Goal: Connect with others: Connect with others

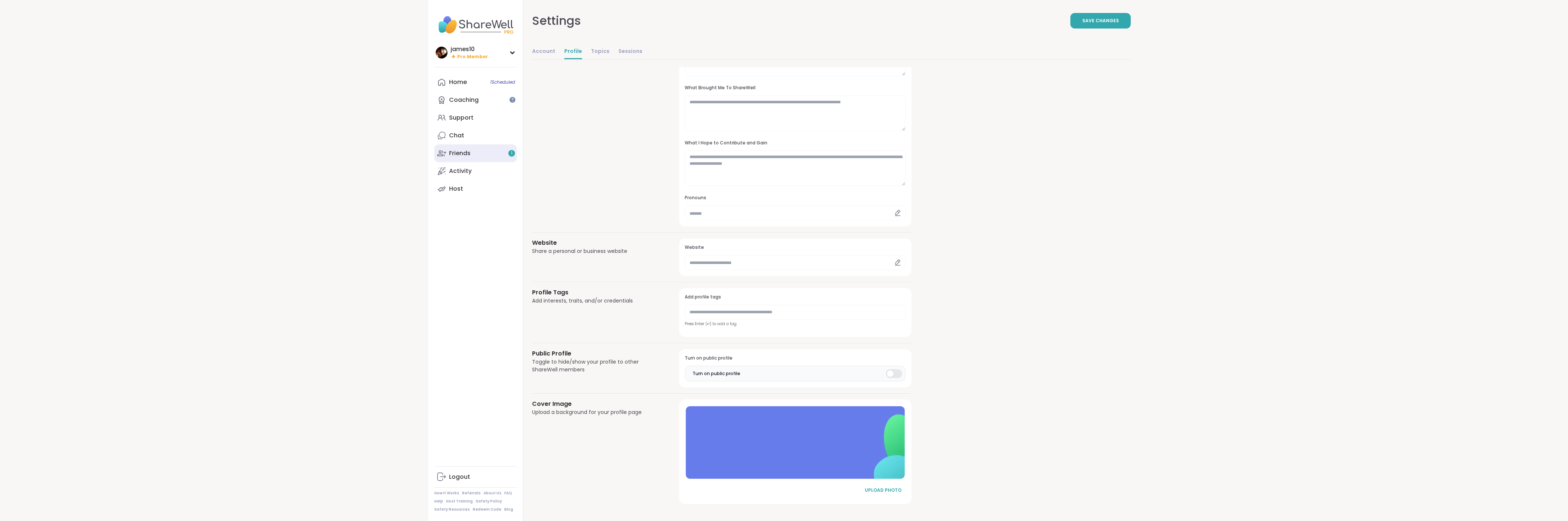
click at [485, 153] on link "Friends 1" at bounding box center [475, 153] width 82 height 18
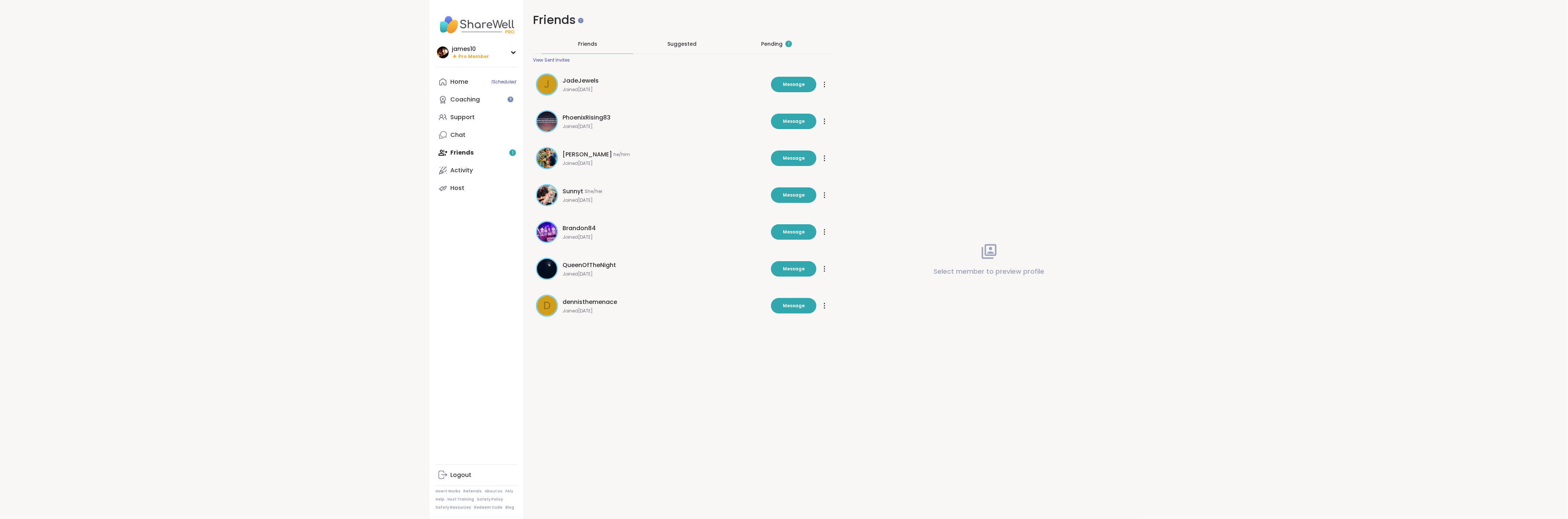
click at [775, 49] on div "Pending 1" at bounding box center [777, 44] width 91 height 19
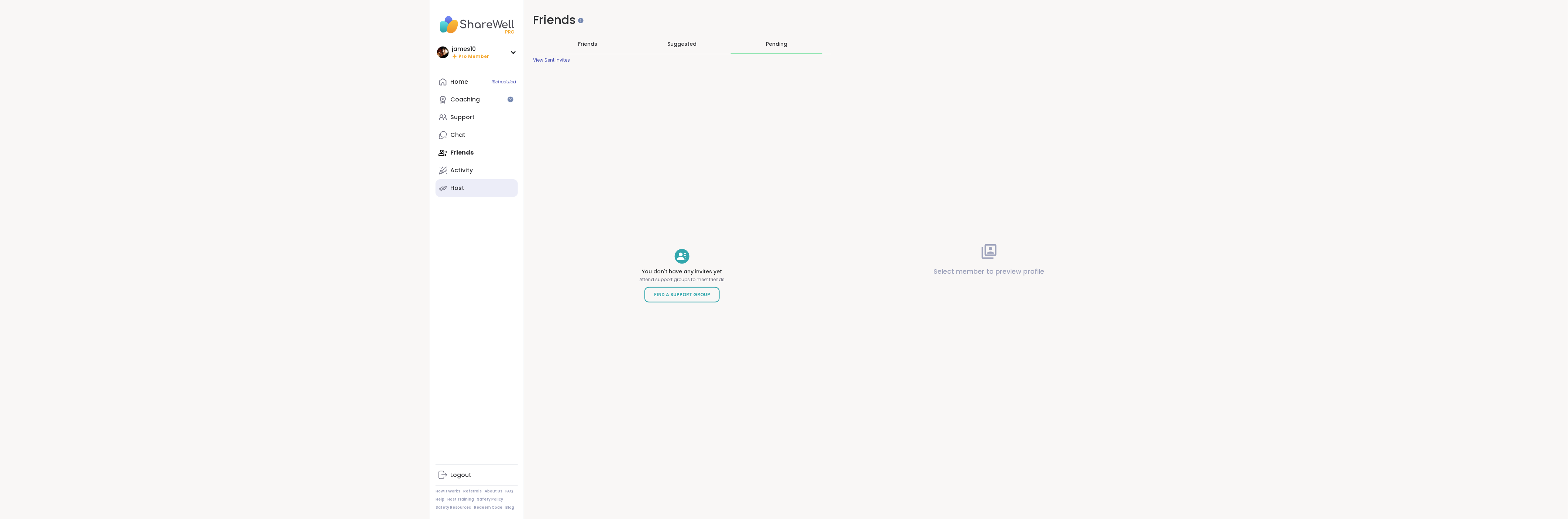
click at [460, 190] on div "Host" at bounding box center [457, 188] width 14 height 8
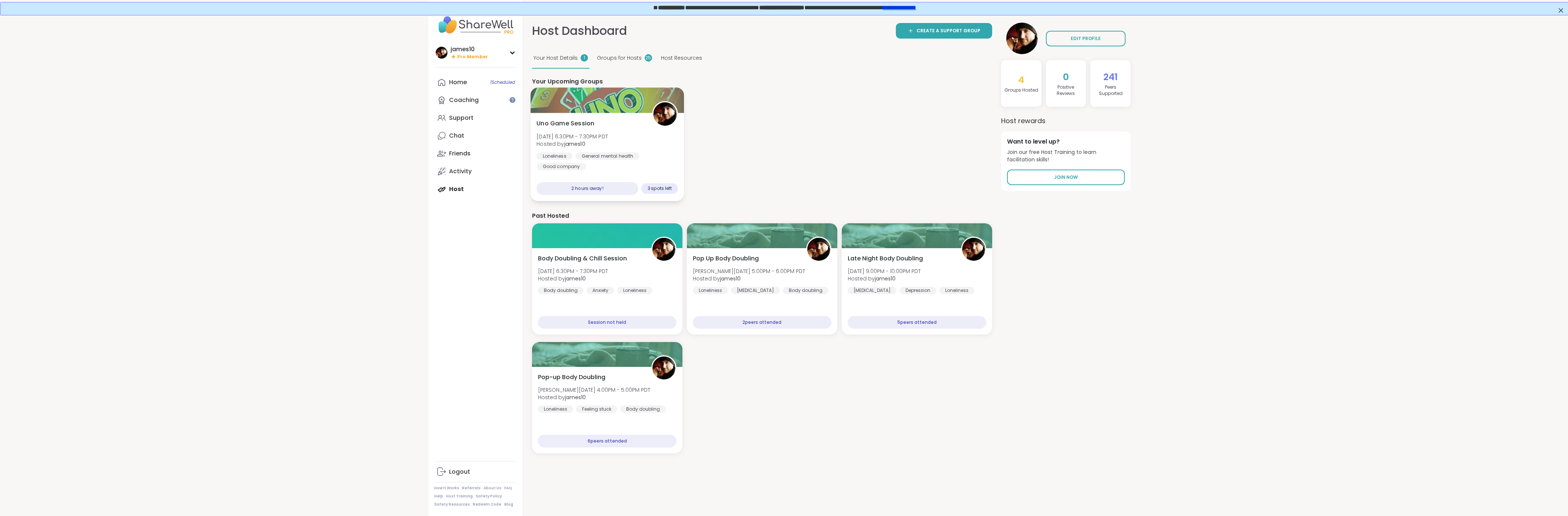
click at [627, 144] on div "Uno Game Session Sun, Sep 14 | 6:30PM - 7:30PM PDT Hosted by james10 Loneliness…" at bounding box center [607, 145] width 141 height 51
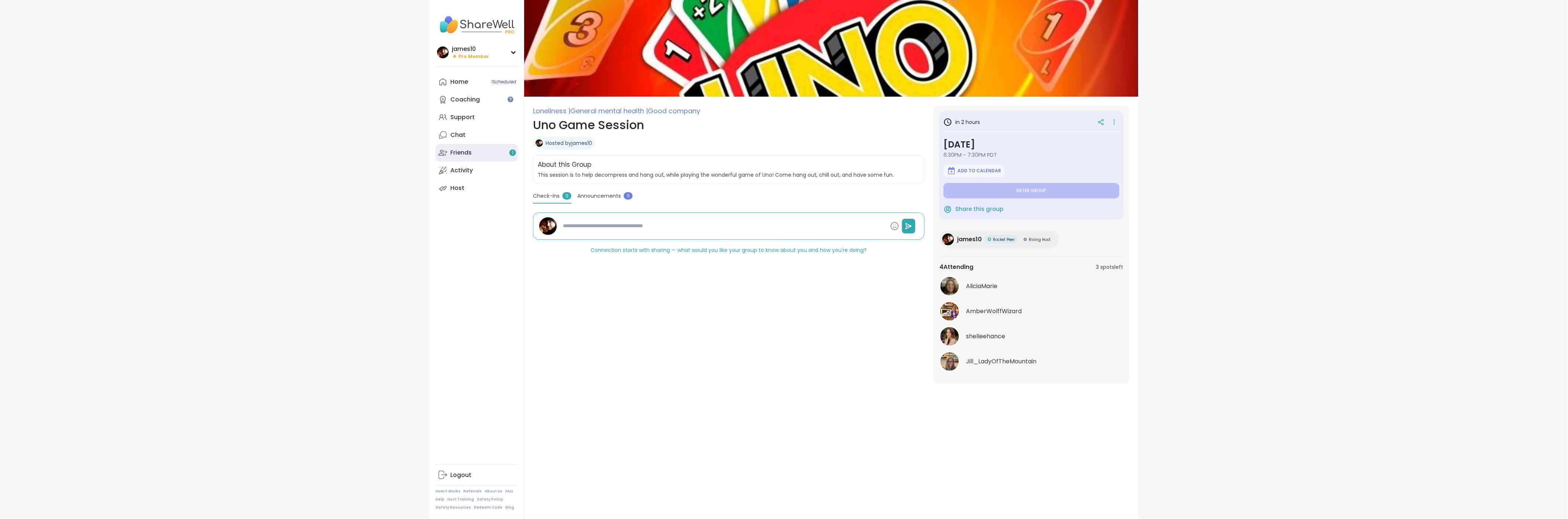
click at [454, 158] on link "Friends 1" at bounding box center [477, 152] width 82 height 18
type textarea "*"
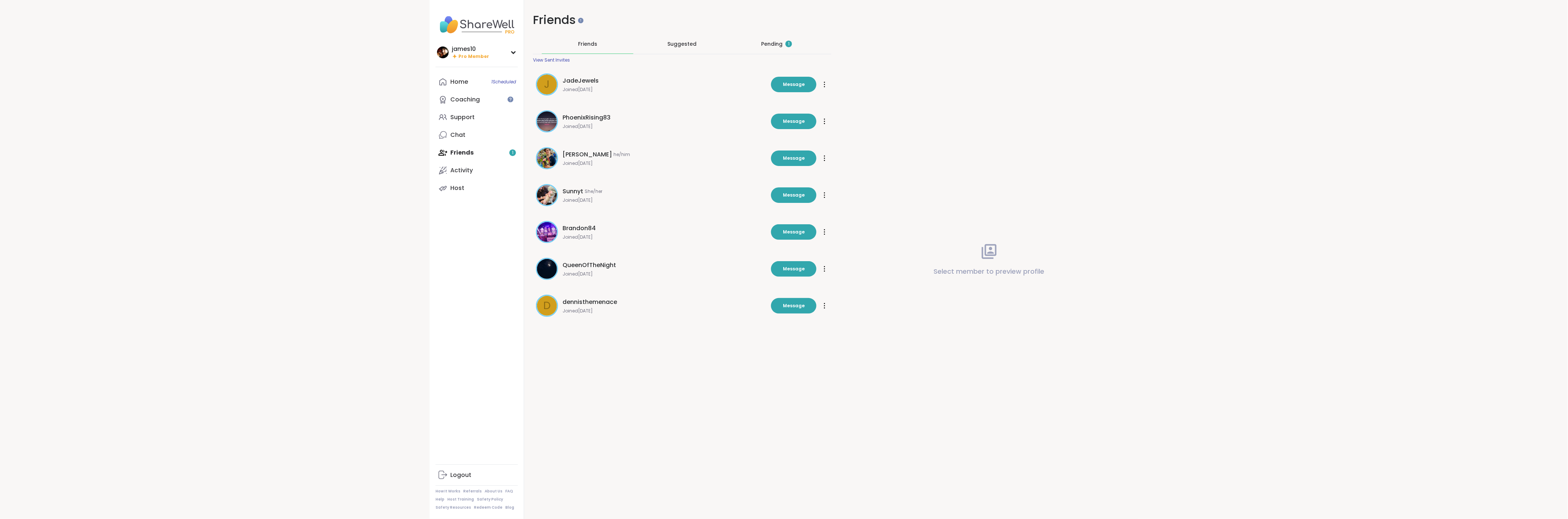
click at [773, 46] on div "Pending 1" at bounding box center [776, 44] width 31 height 7
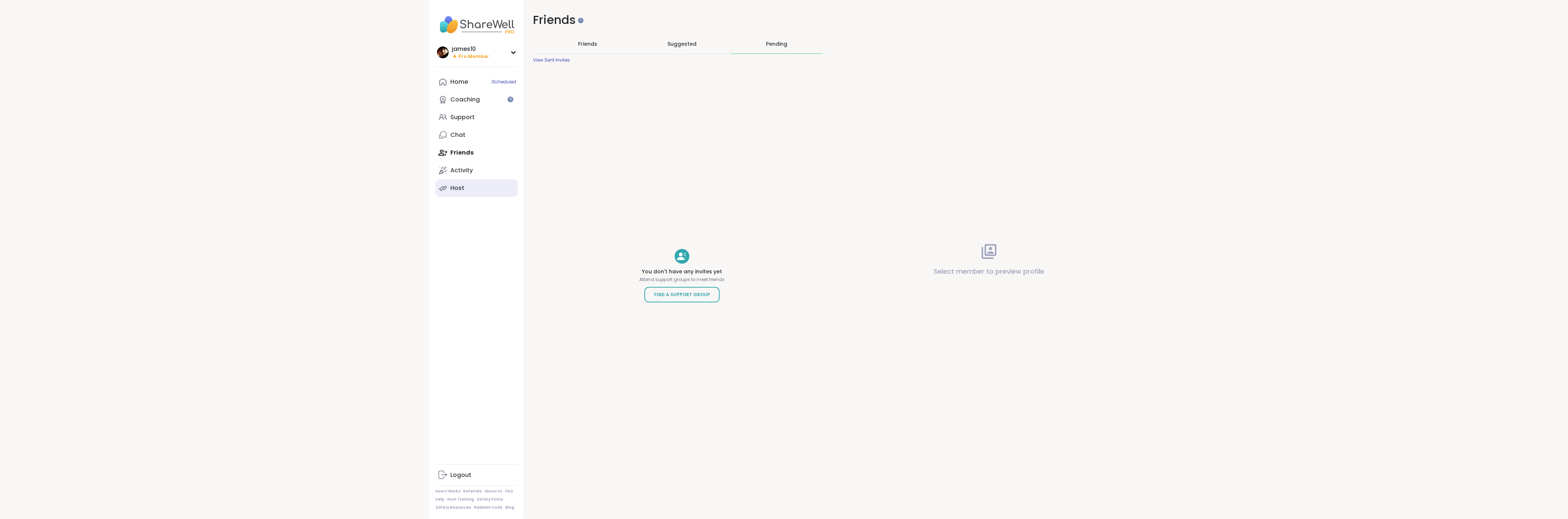
click at [452, 186] on div "Host" at bounding box center [457, 188] width 14 height 8
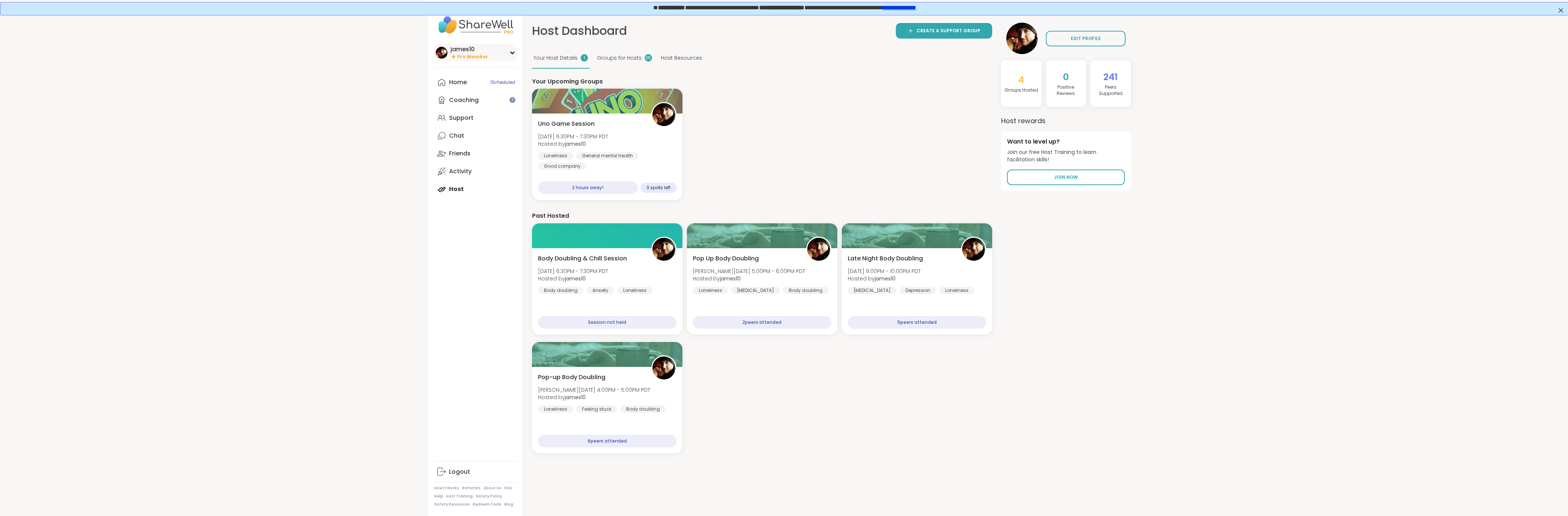
click at [511, 57] on div "james10 Pro Member" at bounding box center [475, 53] width 82 height 18
click at [448, 77] on link "Profile" at bounding box center [475, 76] width 82 height 18
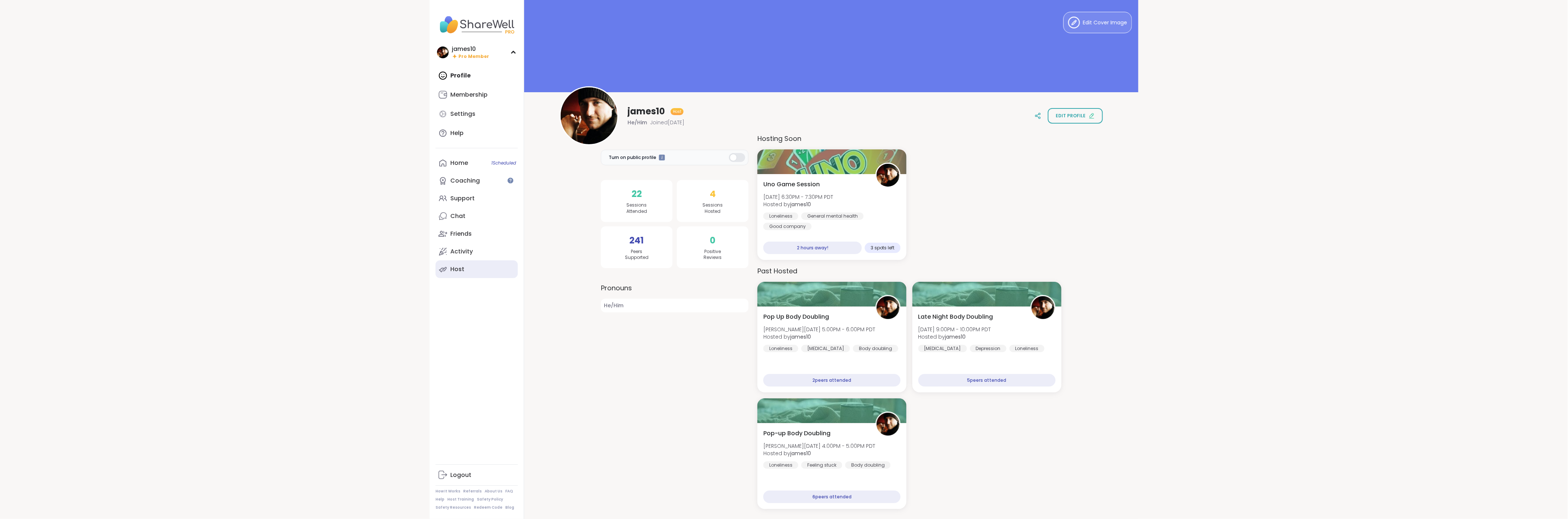
click at [459, 268] on div "Host" at bounding box center [457, 269] width 14 height 8
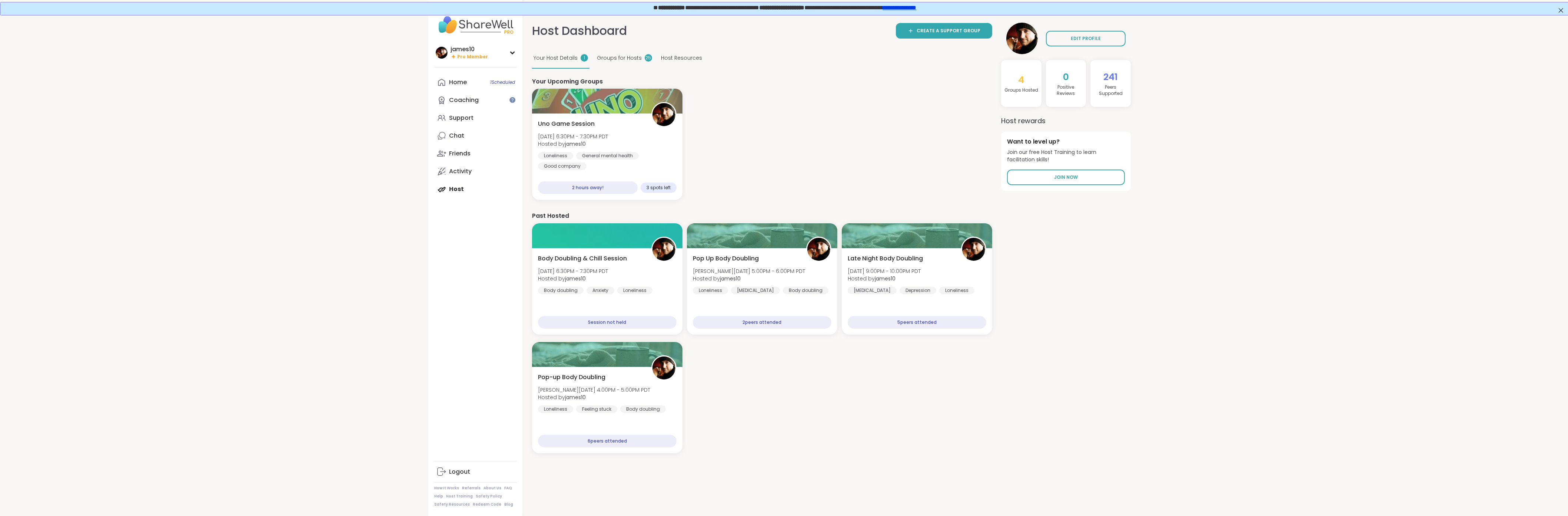
click at [612, 56] on span "Groups for Hosts" at bounding box center [619, 58] width 45 height 8
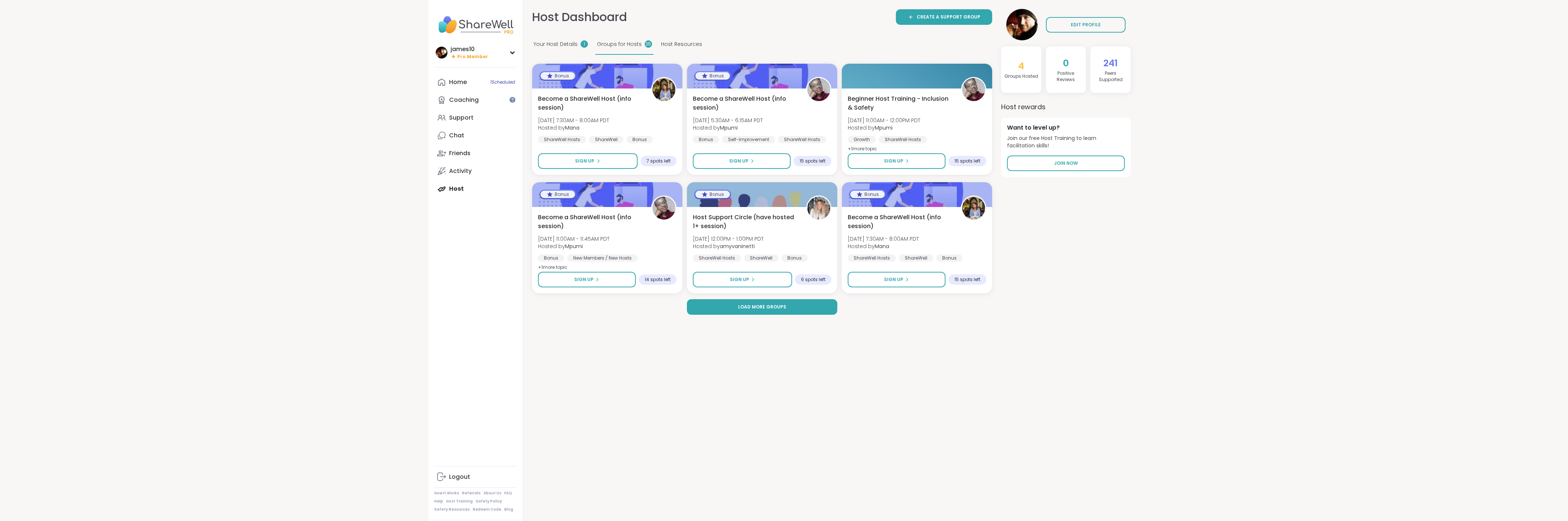
click at [563, 47] on span "Your Host Details" at bounding box center [555, 44] width 44 height 8
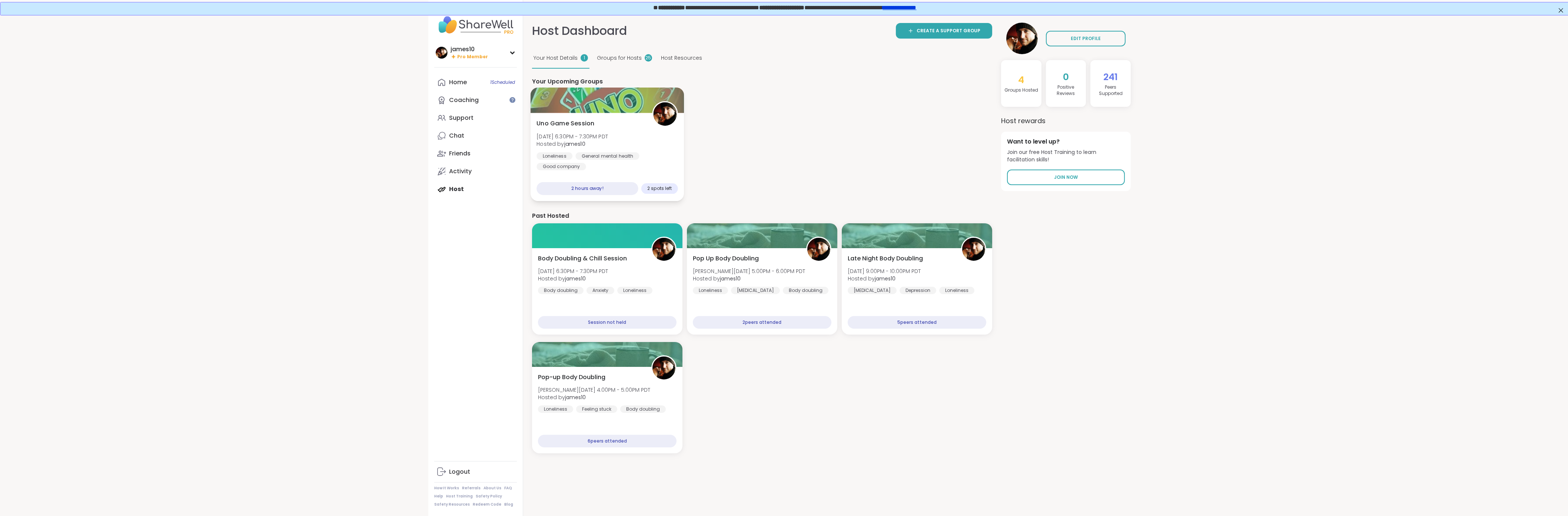
click at [608, 134] on span "Sun, Sep 14 | 6:30PM - 7:30PM PDT" at bounding box center [572, 136] width 71 height 7
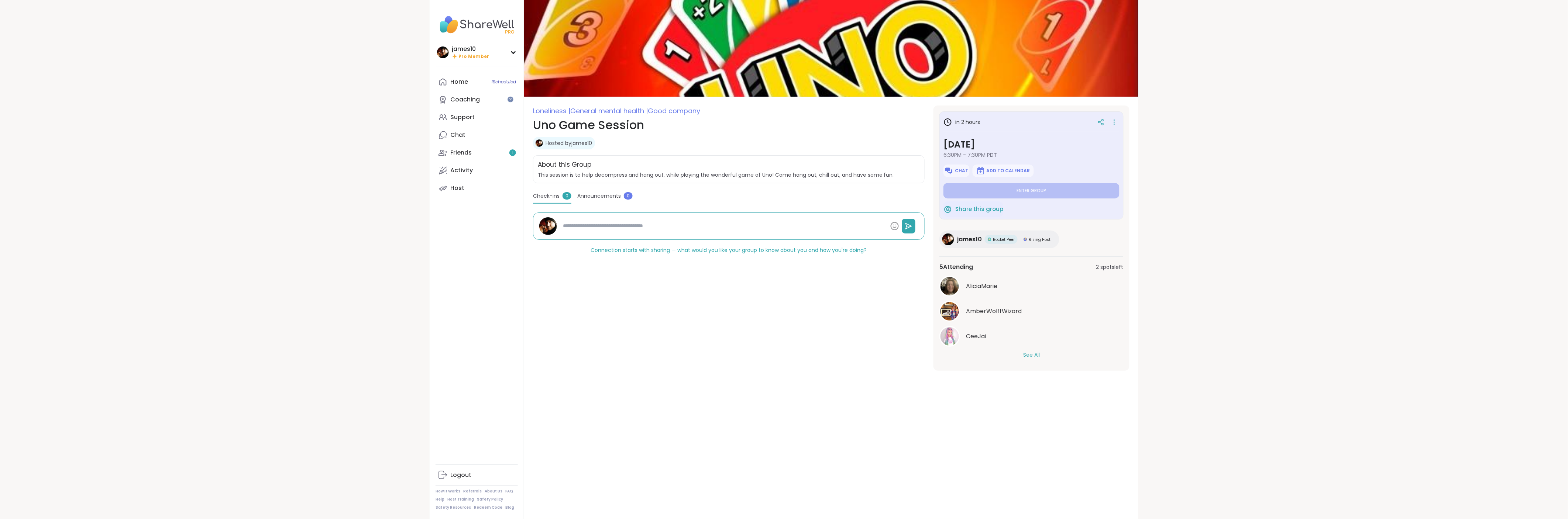
click at [1030, 357] on button "See All" at bounding box center [1031, 355] width 16 height 8
click at [979, 336] on span "CeeJai" at bounding box center [976, 336] width 20 height 9
type textarea "*"
